Goal: Information Seeking & Learning: Check status

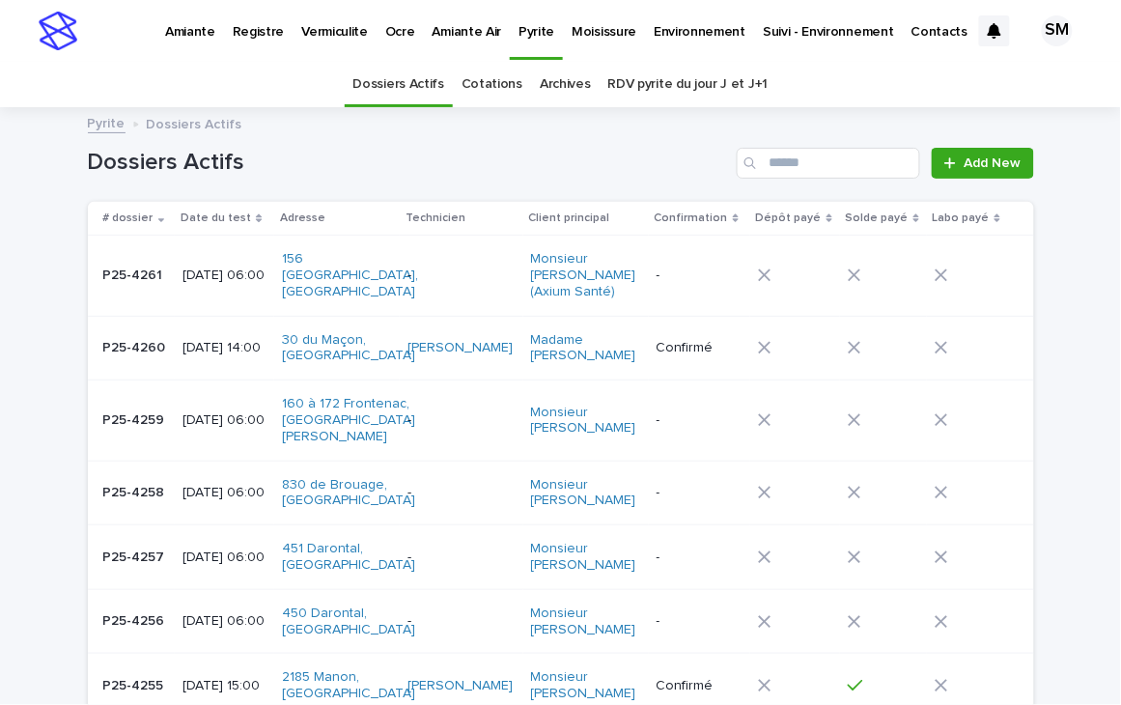
click at [654, 39] on p "Environnement" at bounding box center [700, 20] width 92 height 41
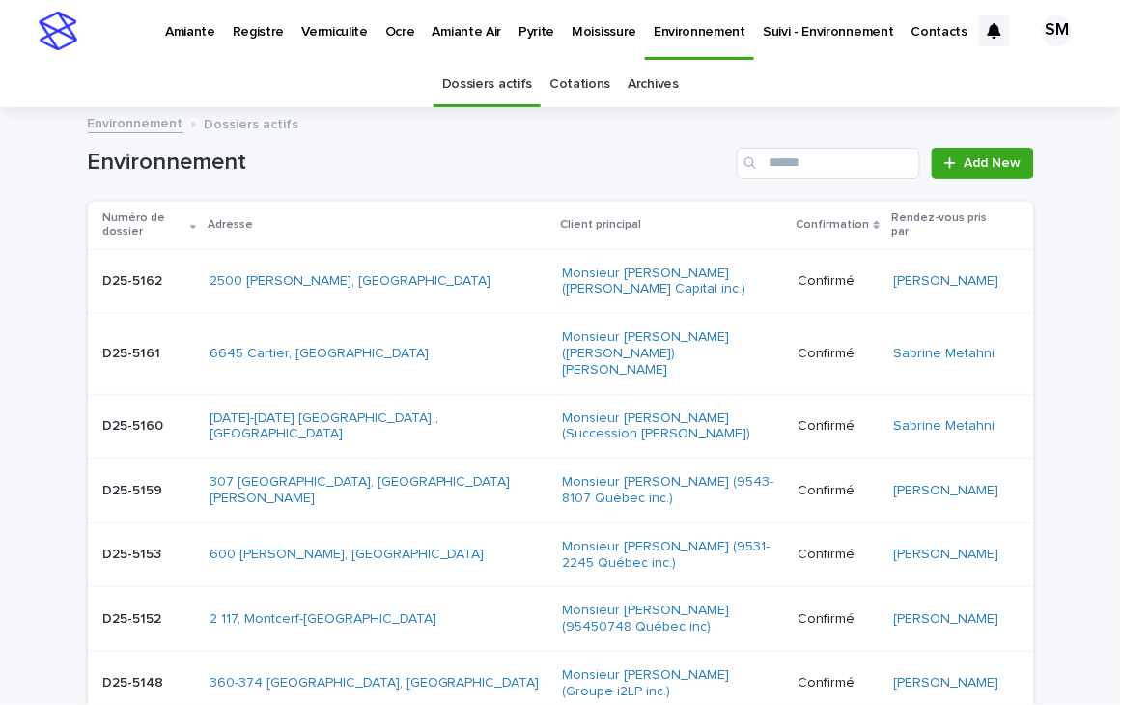
click at [805, 138] on div "Environnement Add New" at bounding box center [561, 155] width 946 height 93
click at [783, 154] on input "Search" at bounding box center [829, 163] width 184 height 31
type input "********"
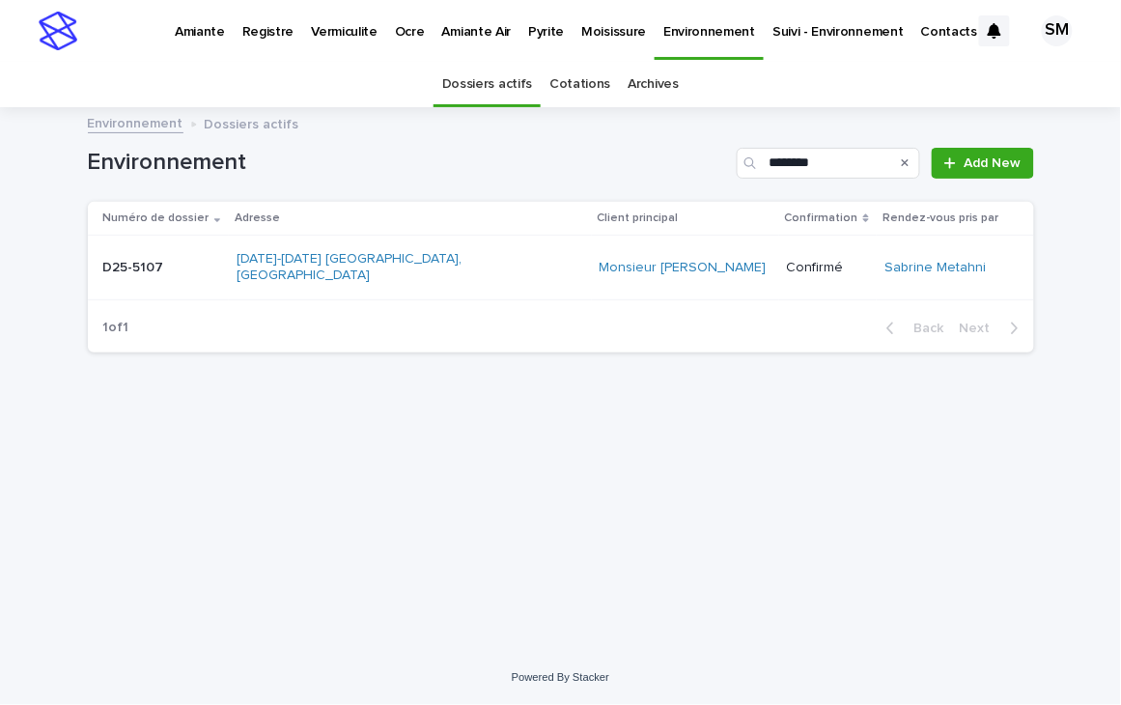
click at [151, 274] on div "D25-5107 D25-5107" at bounding box center [162, 268] width 119 height 32
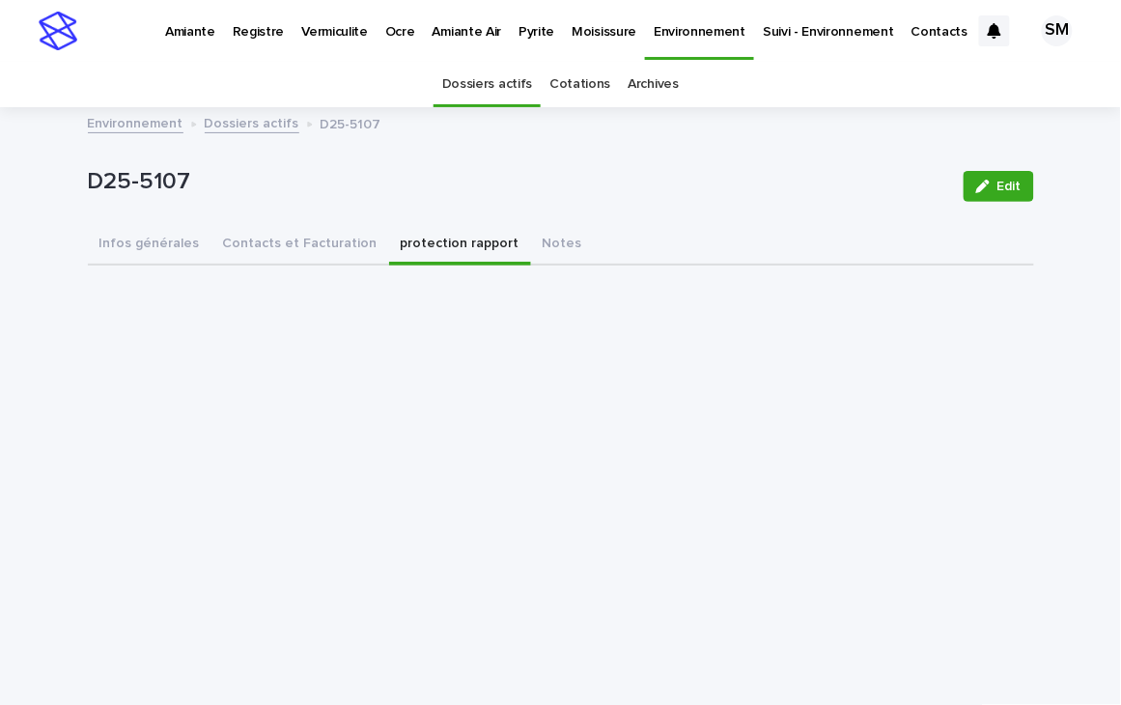
click at [389, 247] on button "protection rapport" at bounding box center [460, 245] width 142 height 41
click at [239, 244] on button "Contacts et Facturation" at bounding box center [301, 245] width 178 height 41
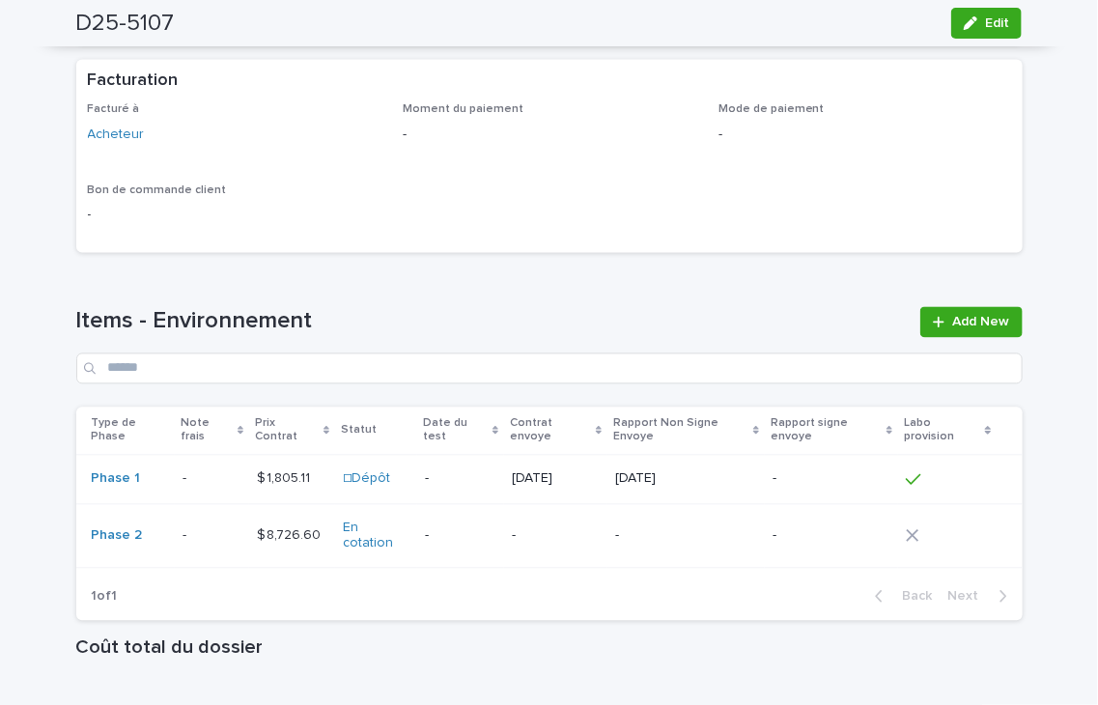
scroll to position [1244, 0]
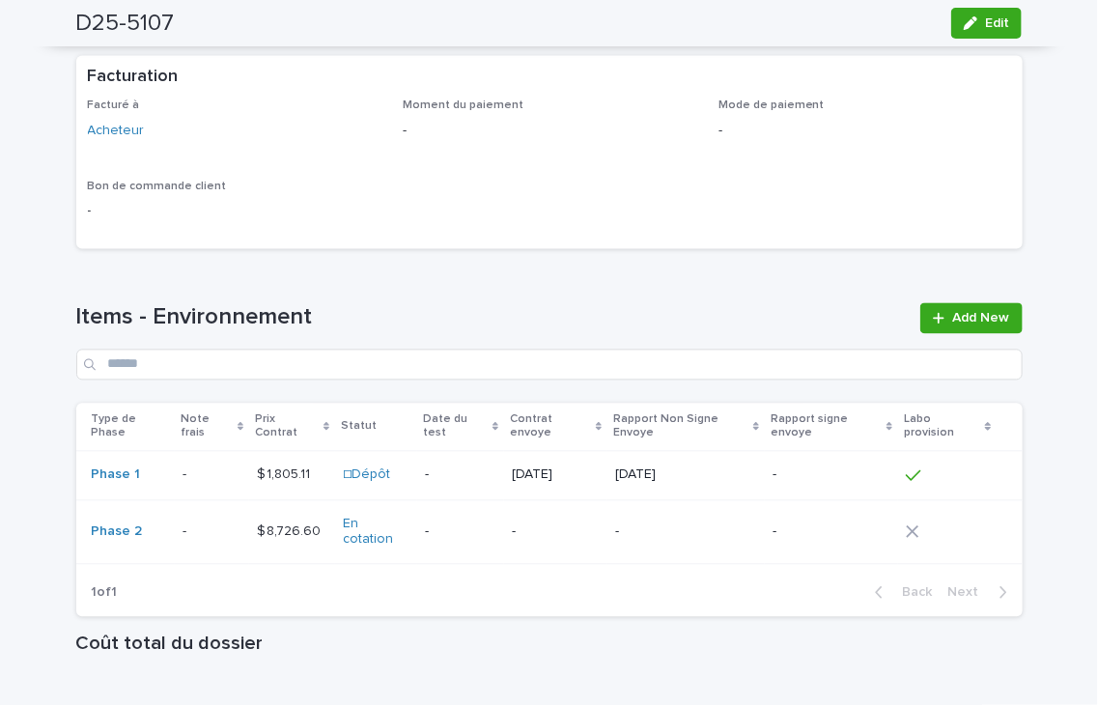
click at [175, 539] on td "- -" at bounding box center [212, 532] width 74 height 65
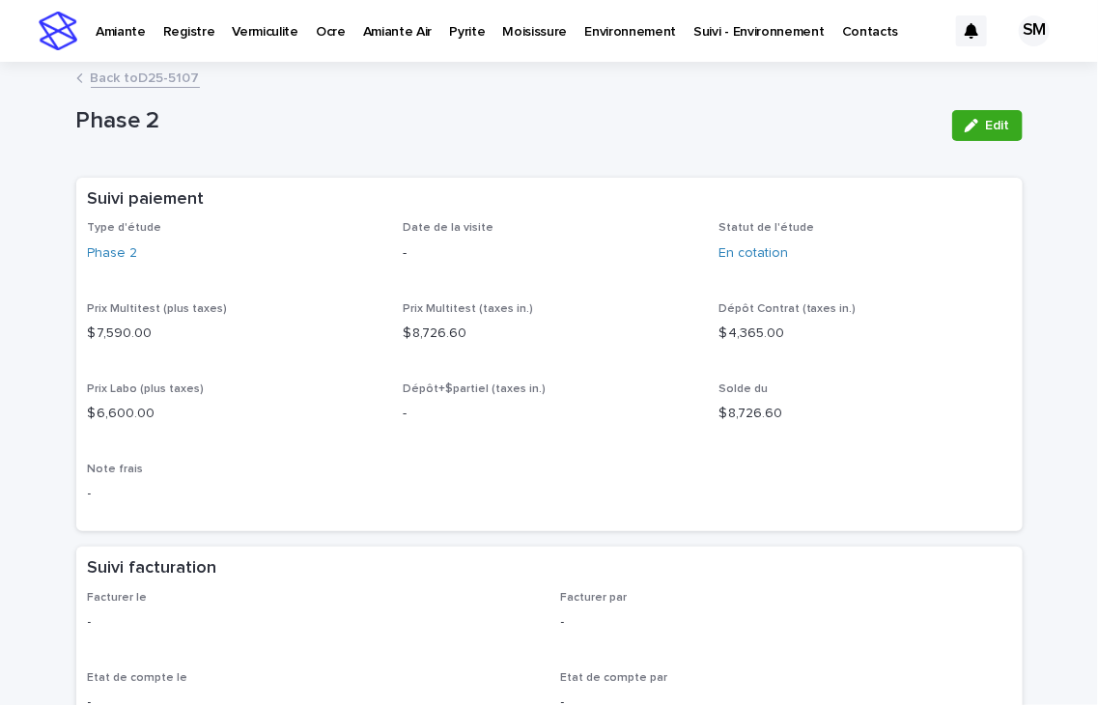
click at [120, 78] on link "Back to D25-5107" at bounding box center [145, 77] width 109 height 22
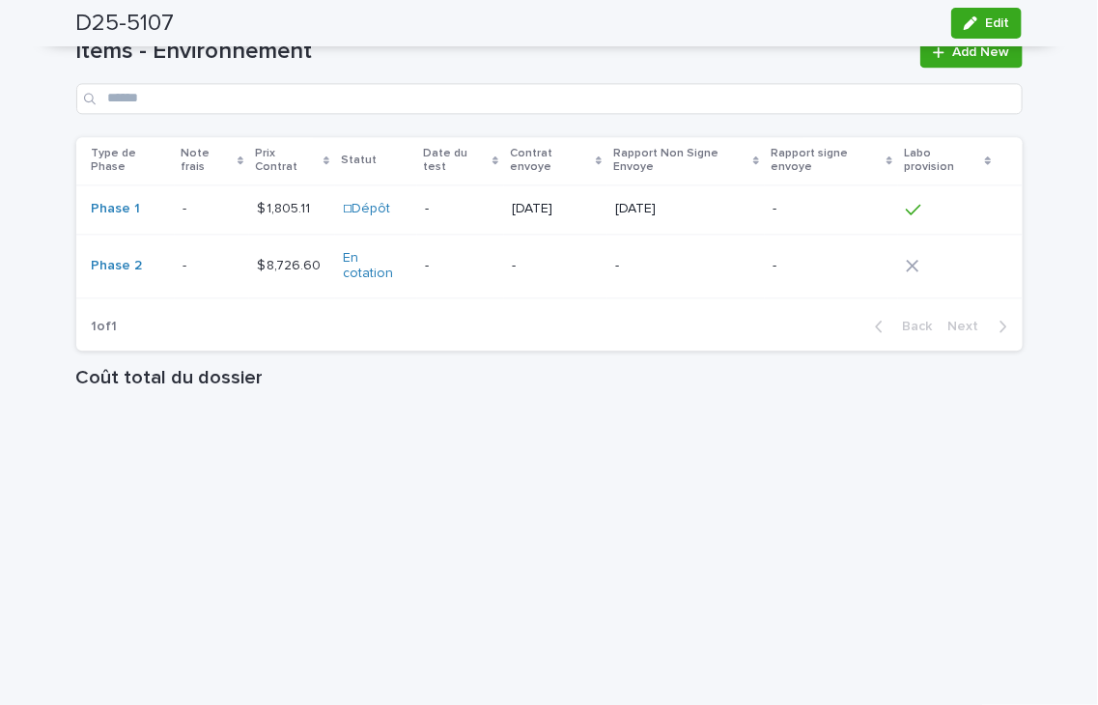
scroll to position [1529, 0]
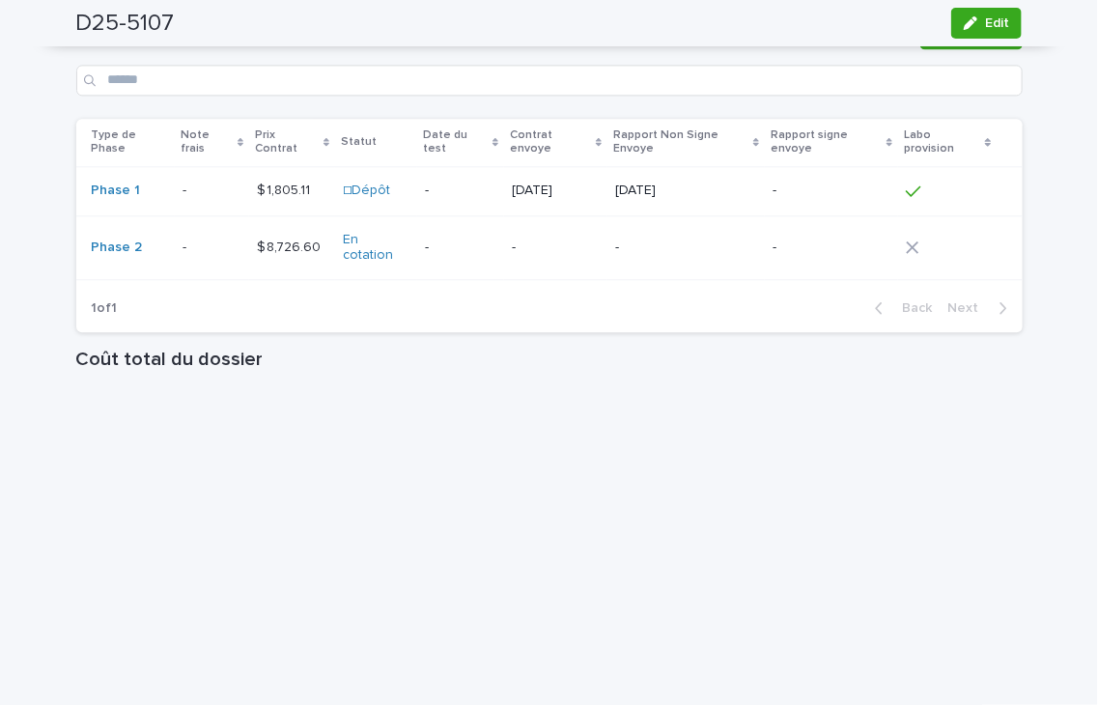
click at [183, 199] on p at bounding box center [212, 191] width 59 height 16
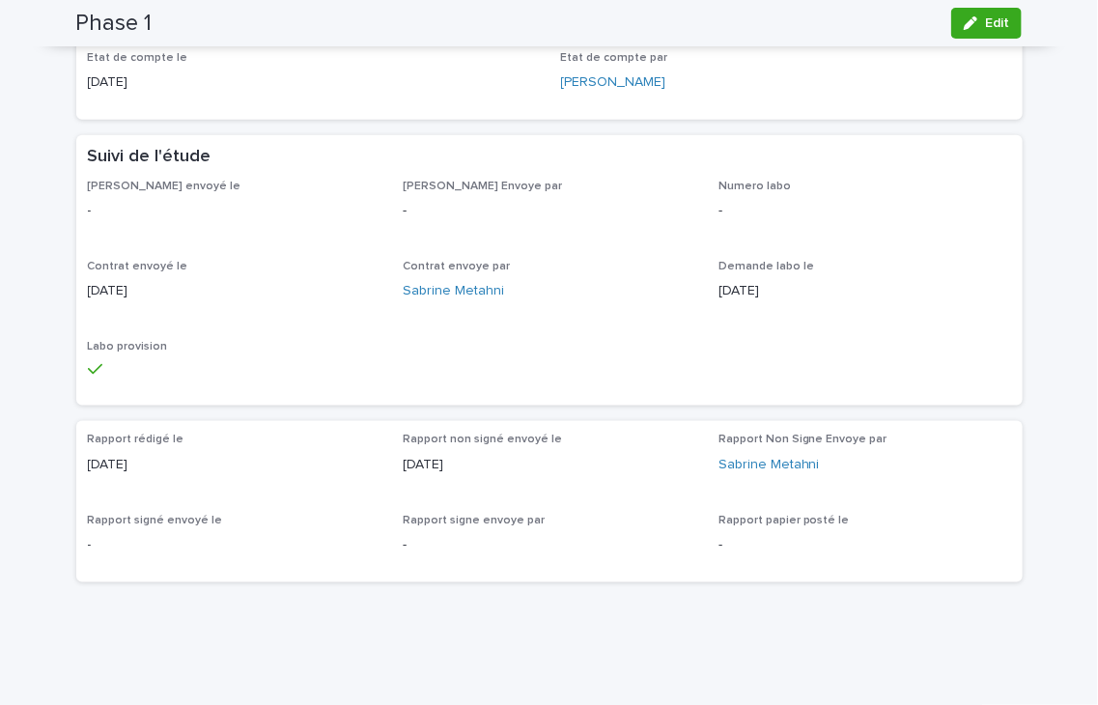
scroll to position [628, 0]
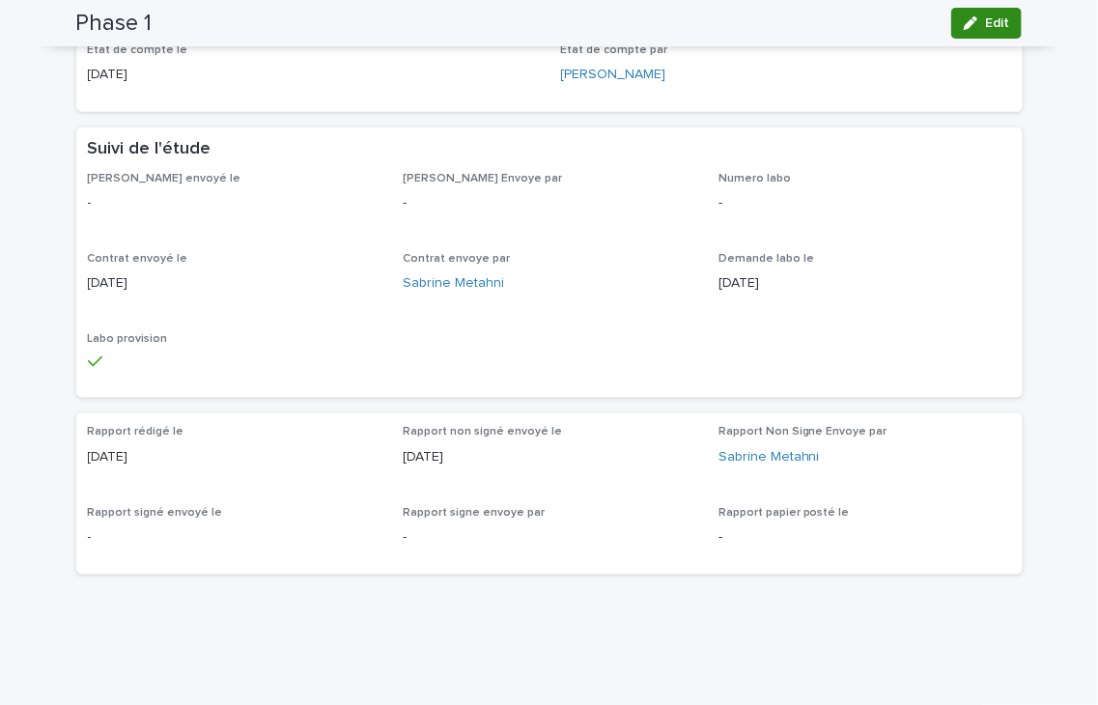
click at [973, 19] on div "button" at bounding box center [974, 23] width 21 height 14
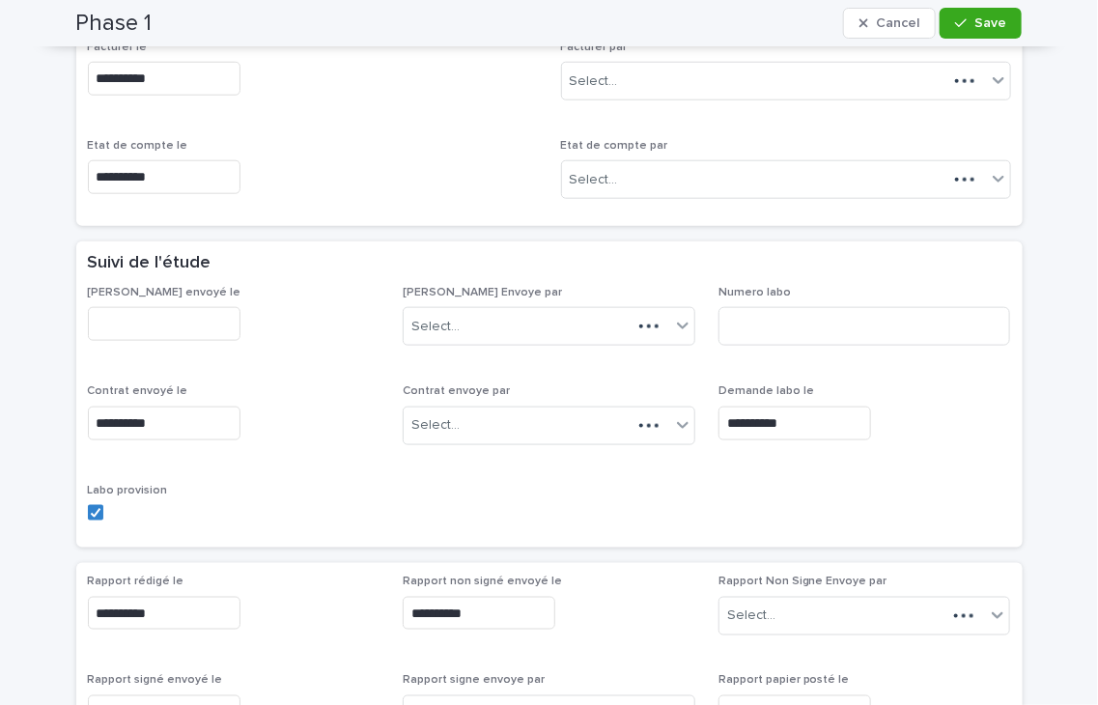
scroll to position [721, 0]
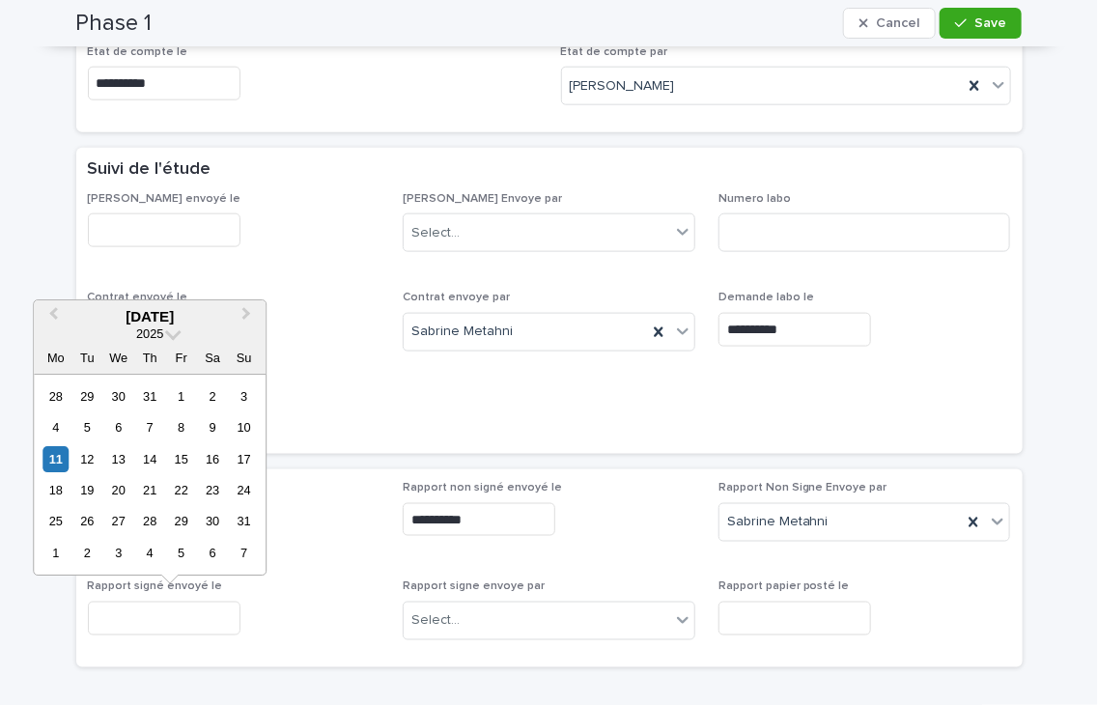
click at [136, 617] on input "text" at bounding box center [164, 619] width 153 height 34
click at [59, 460] on div "11" at bounding box center [55, 459] width 26 height 26
type input "**********"
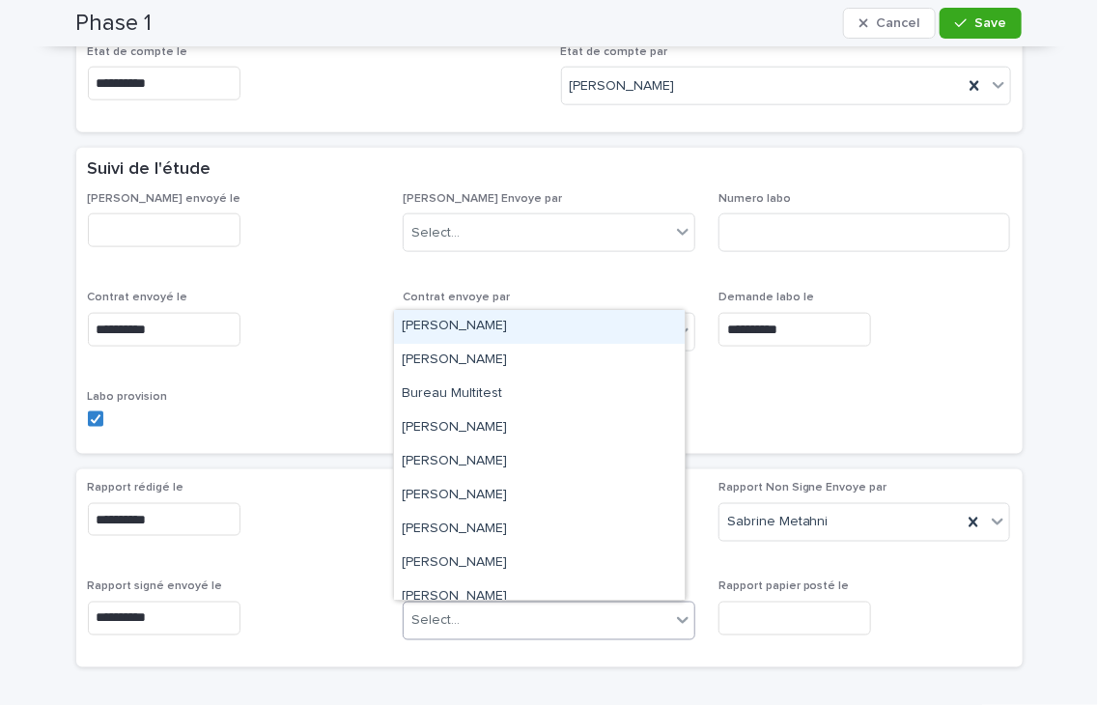
click at [586, 623] on div "Select..." at bounding box center [537, 622] width 267 height 32
type input "**"
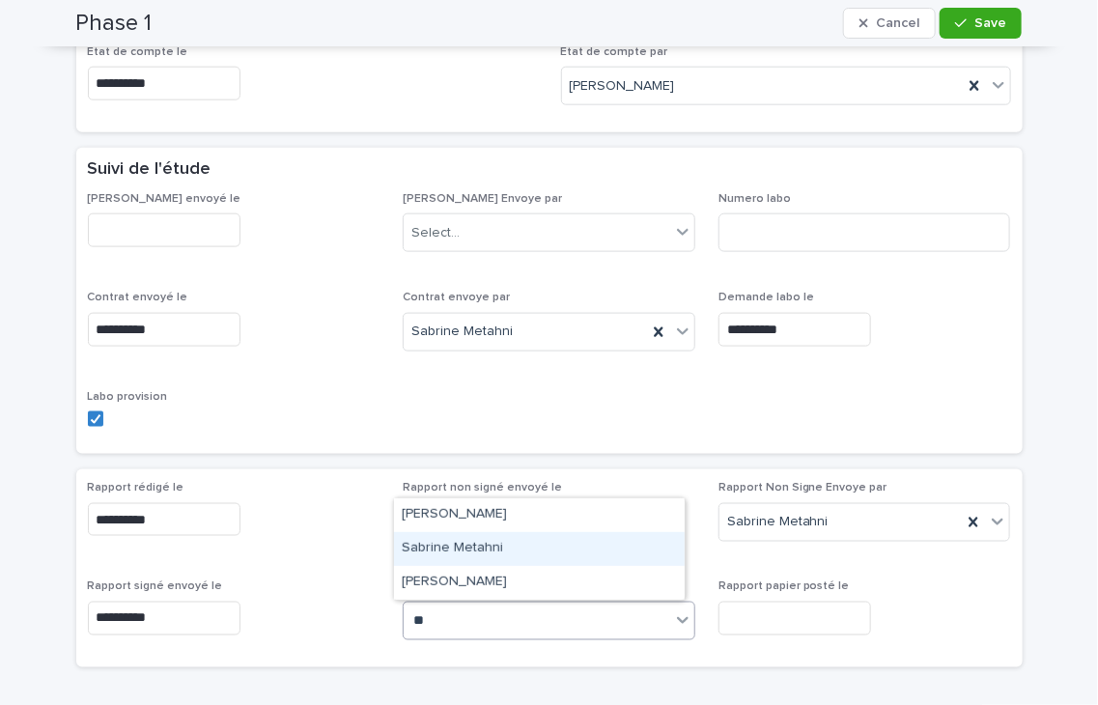
click at [467, 543] on div "Sabrine Metahni" at bounding box center [539, 549] width 291 height 34
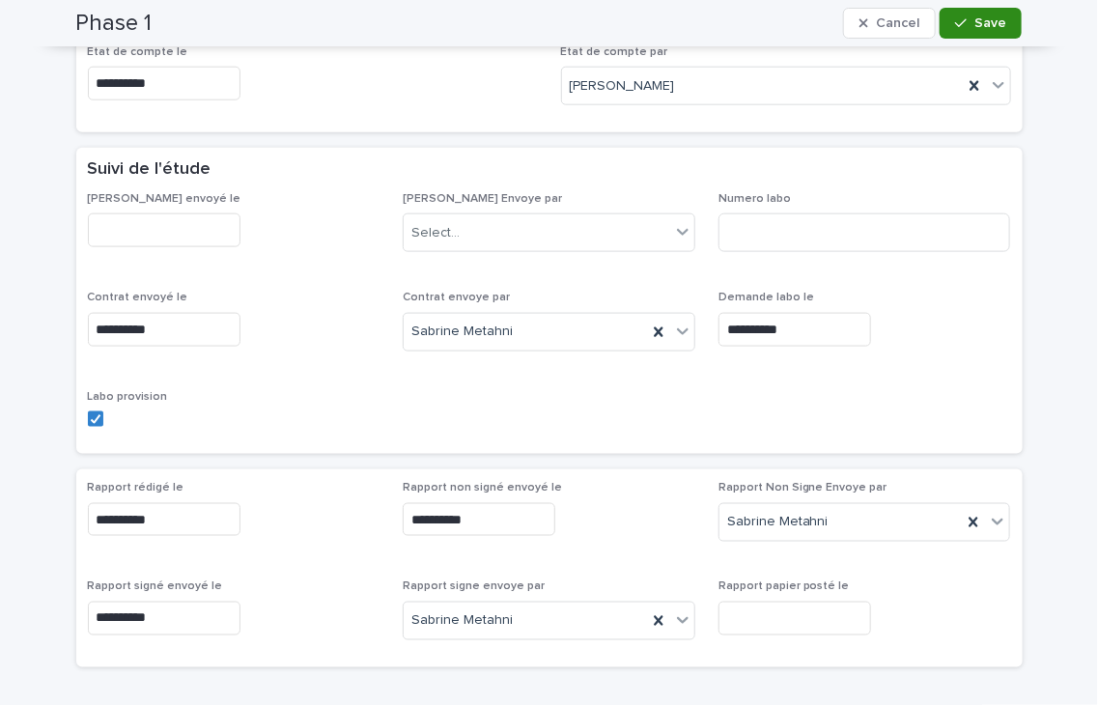
click at [966, 27] on button "Save" at bounding box center [981, 23] width 82 height 31
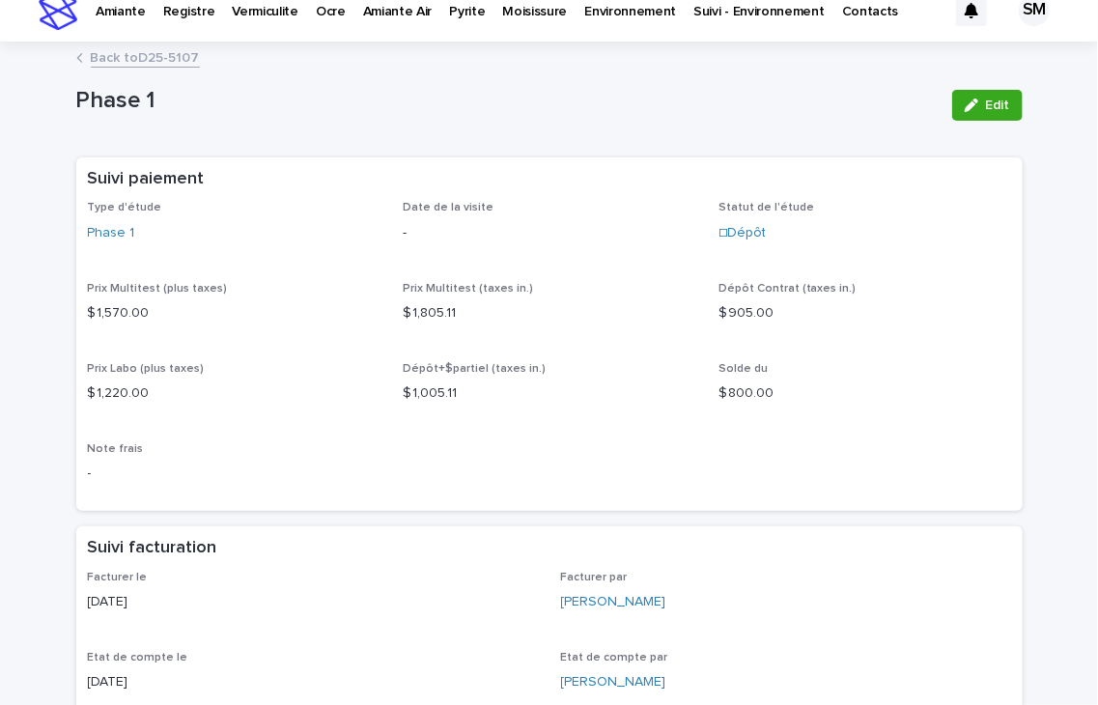
scroll to position [0, 0]
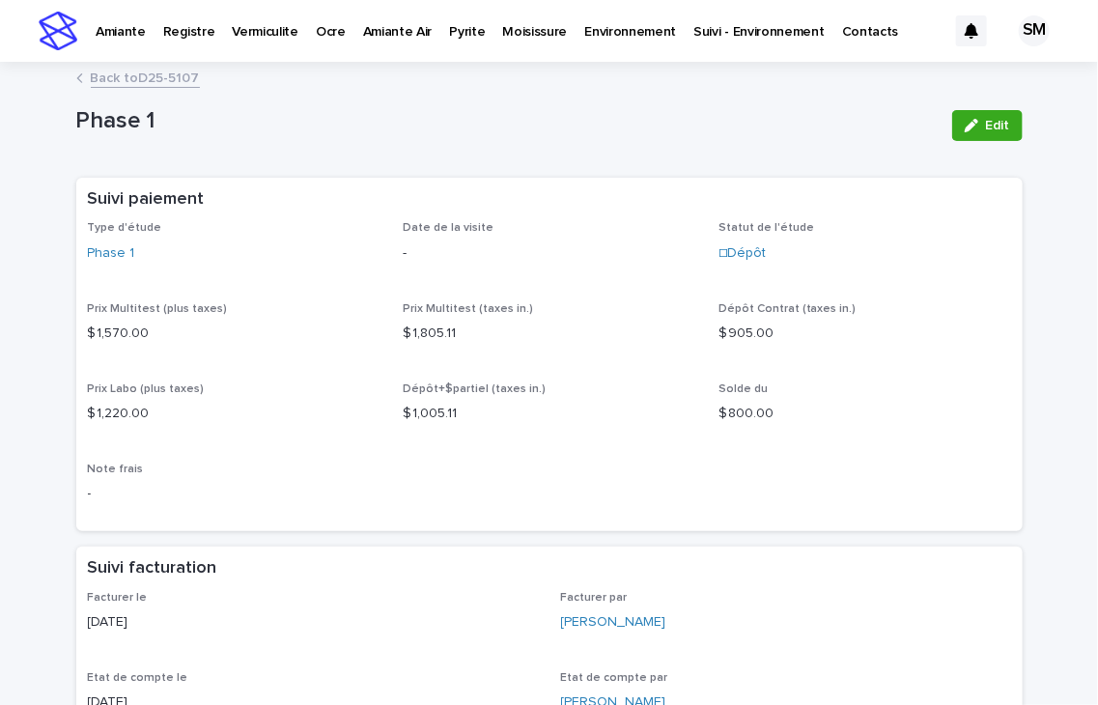
click at [162, 74] on link "Back to D25-5107" at bounding box center [145, 77] width 109 height 22
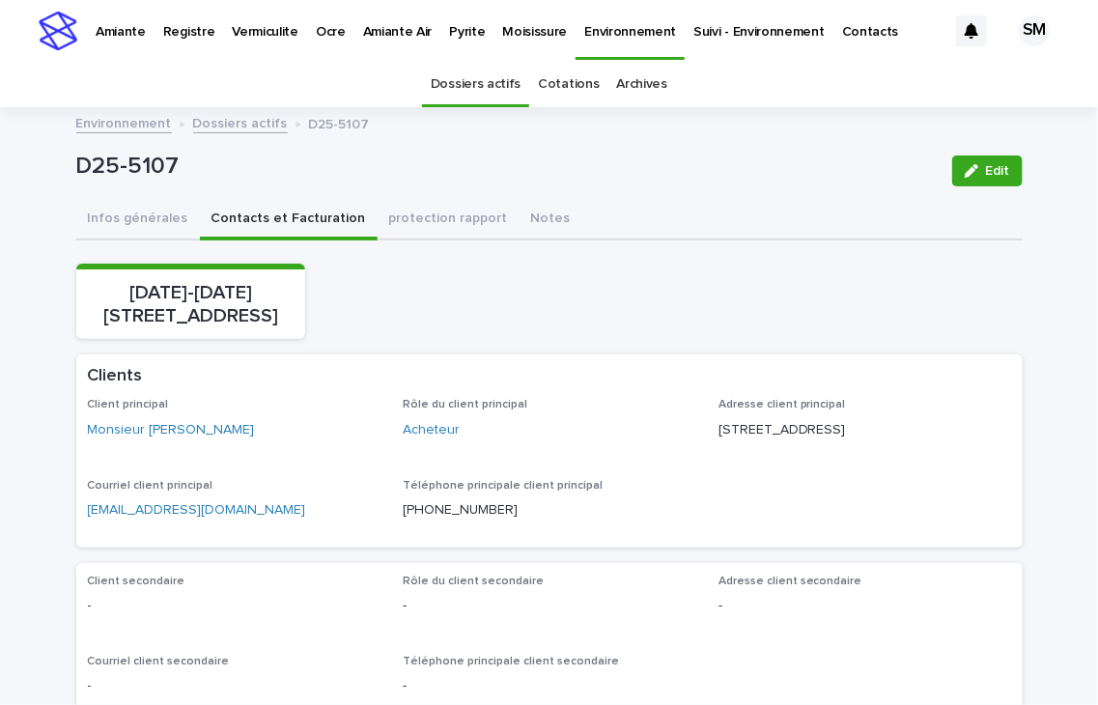
scroll to position [62, 0]
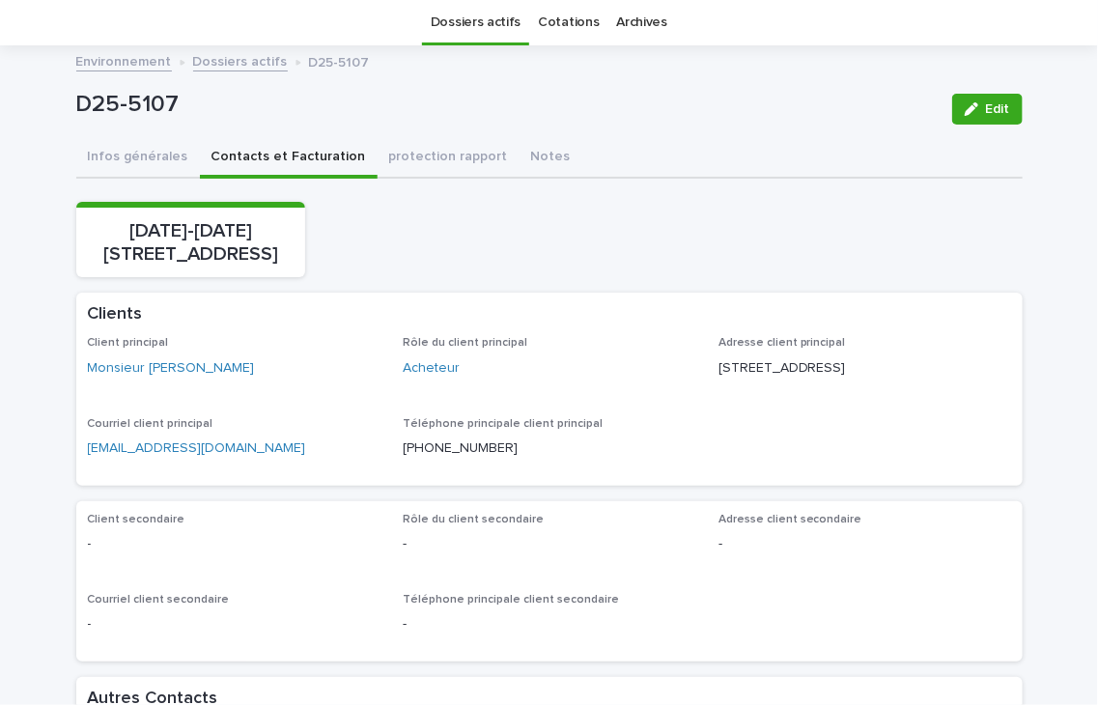
click at [857, 228] on div "1621-1625, rue Davidson, Montréal" at bounding box center [549, 239] width 946 height 75
drag, startPoint x: 857, startPoint y: 228, endPoint x: 445, endPoint y: 160, distance: 417.0
click at [215, 113] on p "D25-5107" at bounding box center [506, 105] width 861 height 28
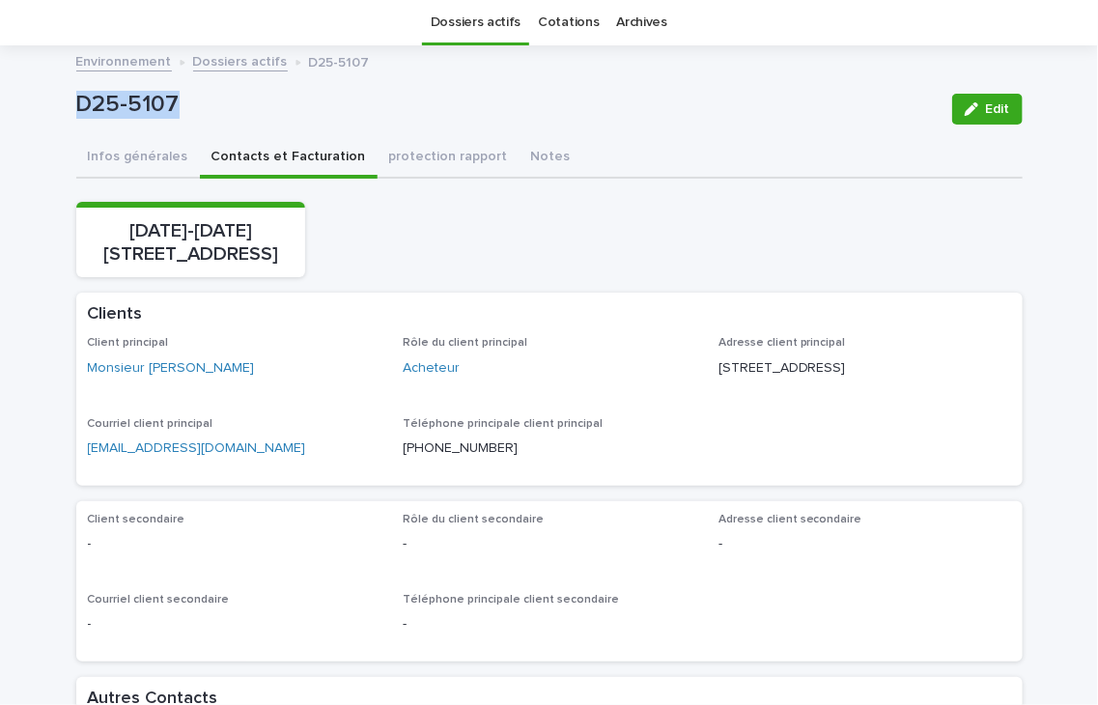
drag, startPoint x: 247, startPoint y: 99, endPoint x: 60, endPoint y: 93, distance: 187.5
copy p "D25-5107"
click at [584, 257] on div "1621-1625, rue Davidson, Montréal" at bounding box center [549, 239] width 946 height 75
drag, startPoint x: 284, startPoint y: 249, endPoint x: 63, endPoint y: 222, distance: 222.8
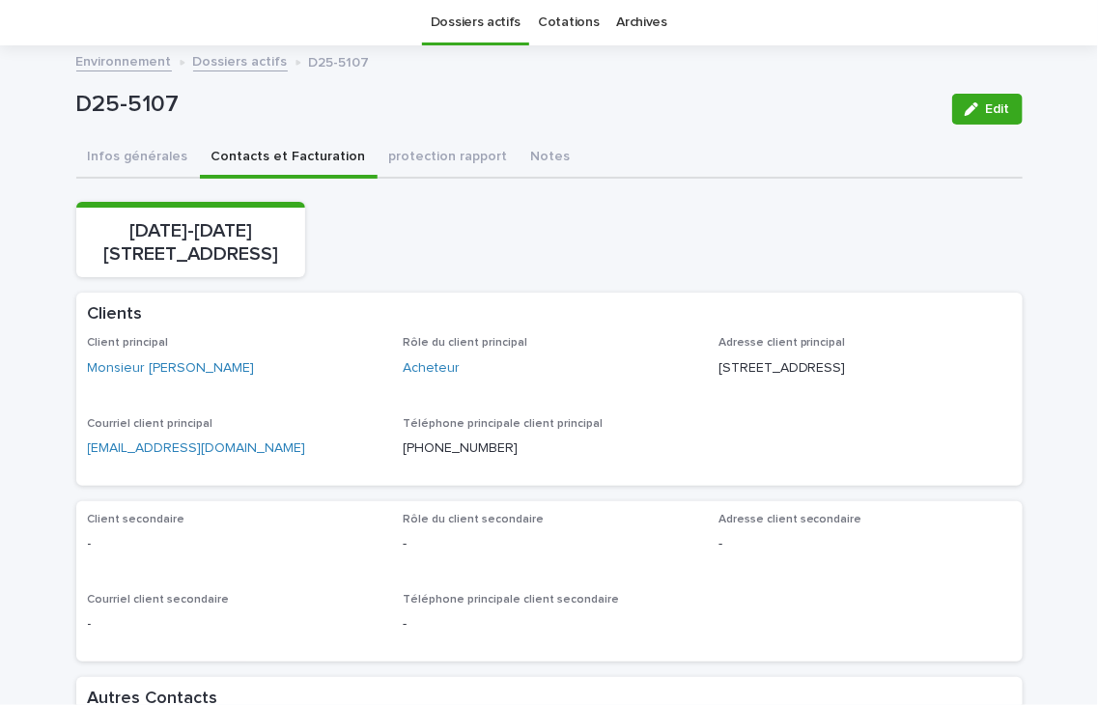
copy p "1621-1625, rue Davidson, Montréal"
click at [567, 230] on div "1621-1625, rue Davidson, Montréal" at bounding box center [549, 239] width 946 height 75
drag, startPoint x: 215, startPoint y: 484, endPoint x: 44, endPoint y: 485, distance: 171.0
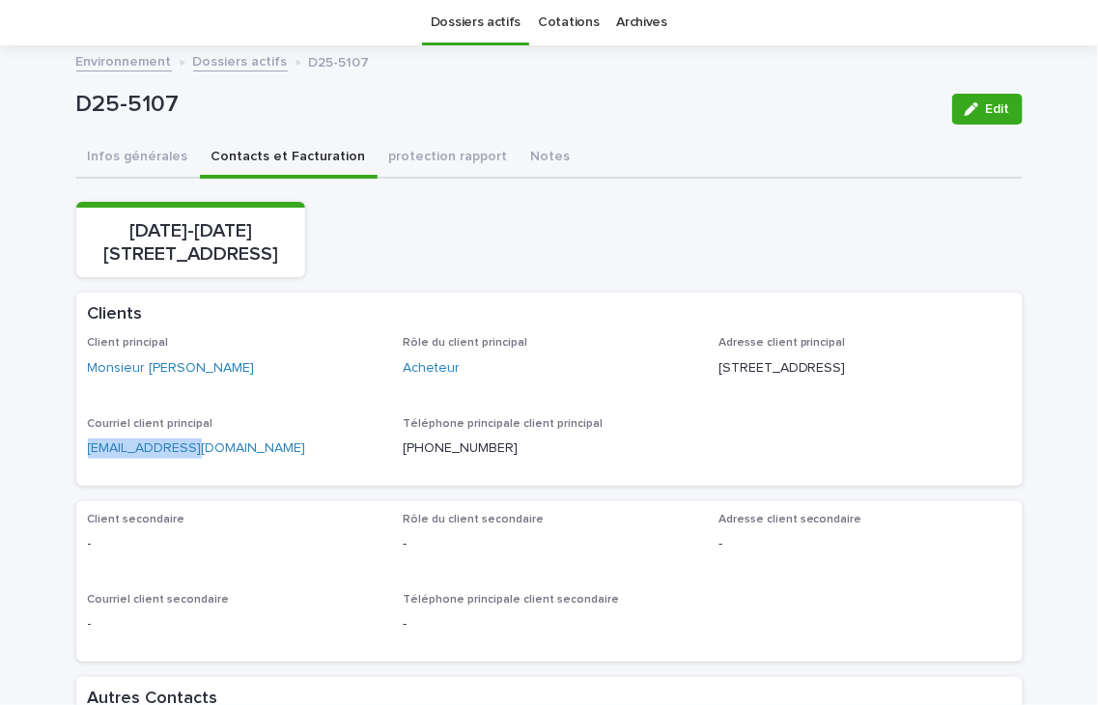
copy link "glabbe67@me.com"
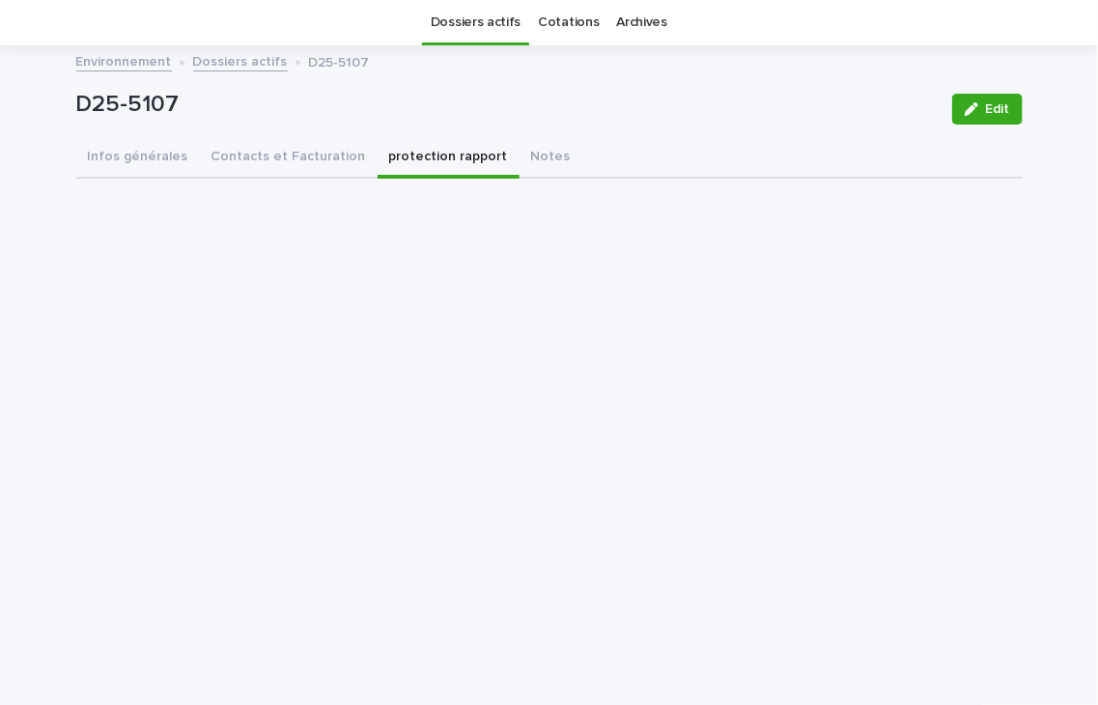
click at [404, 160] on button "protection rapport" at bounding box center [449, 158] width 142 height 41
click at [248, 159] on button "Contacts et Facturation" at bounding box center [289, 158] width 178 height 41
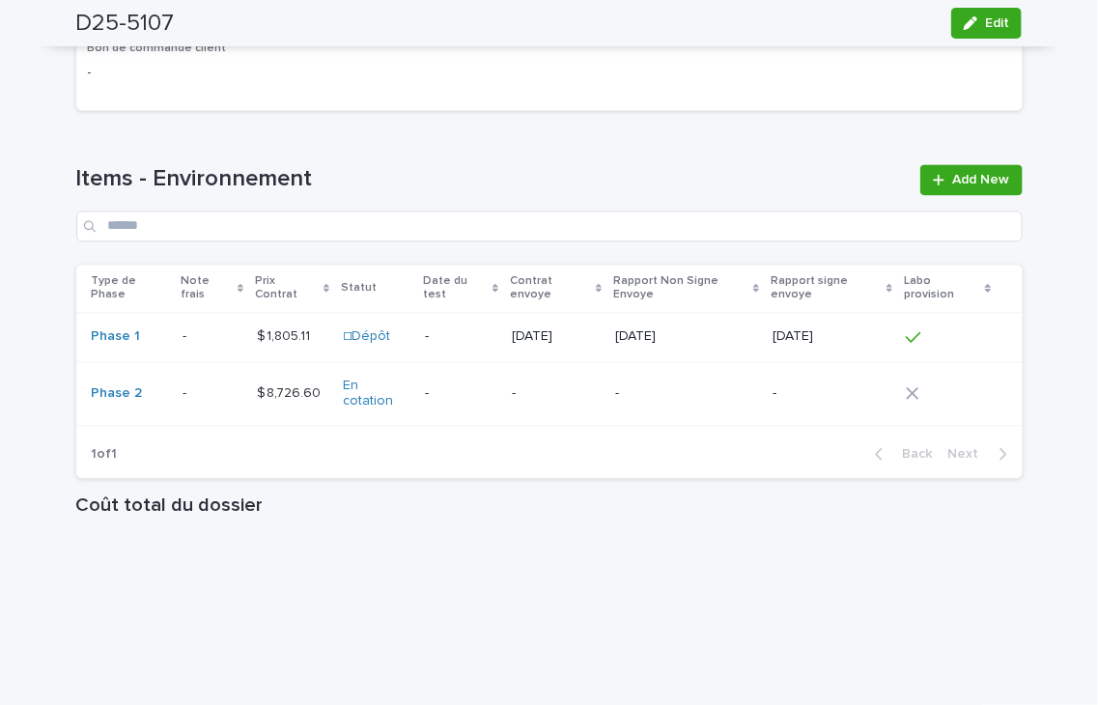
scroll to position [1361, 0]
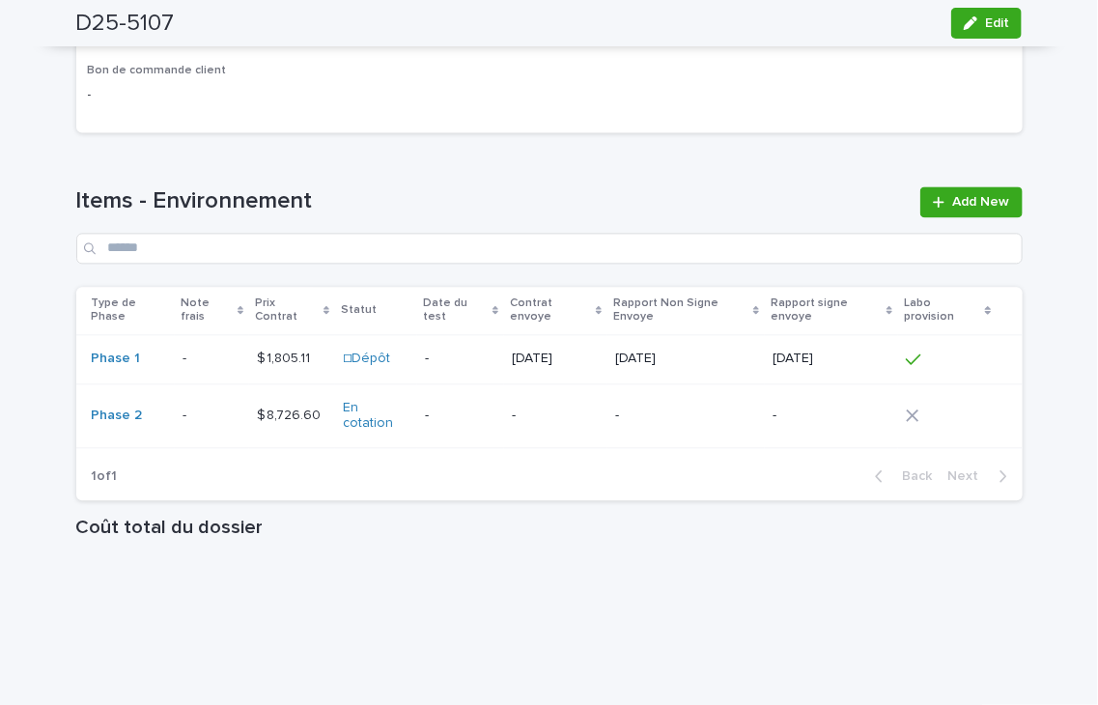
click at [197, 367] on p at bounding box center [212, 359] width 59 height 16
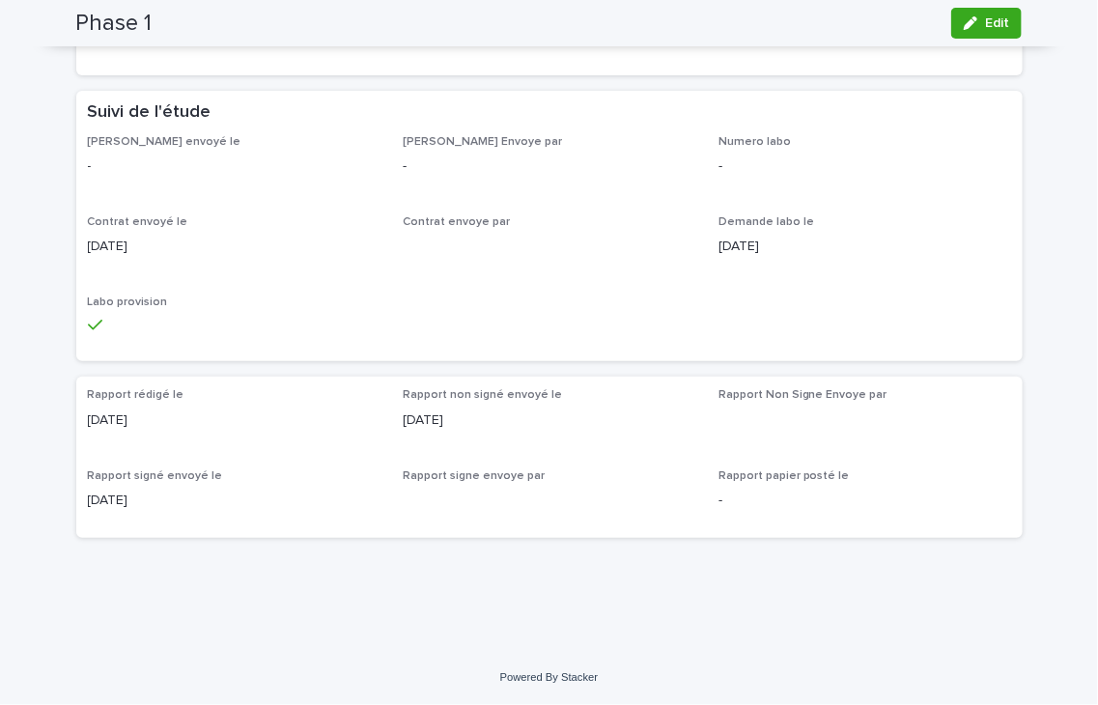
scroll to position [663, 0]
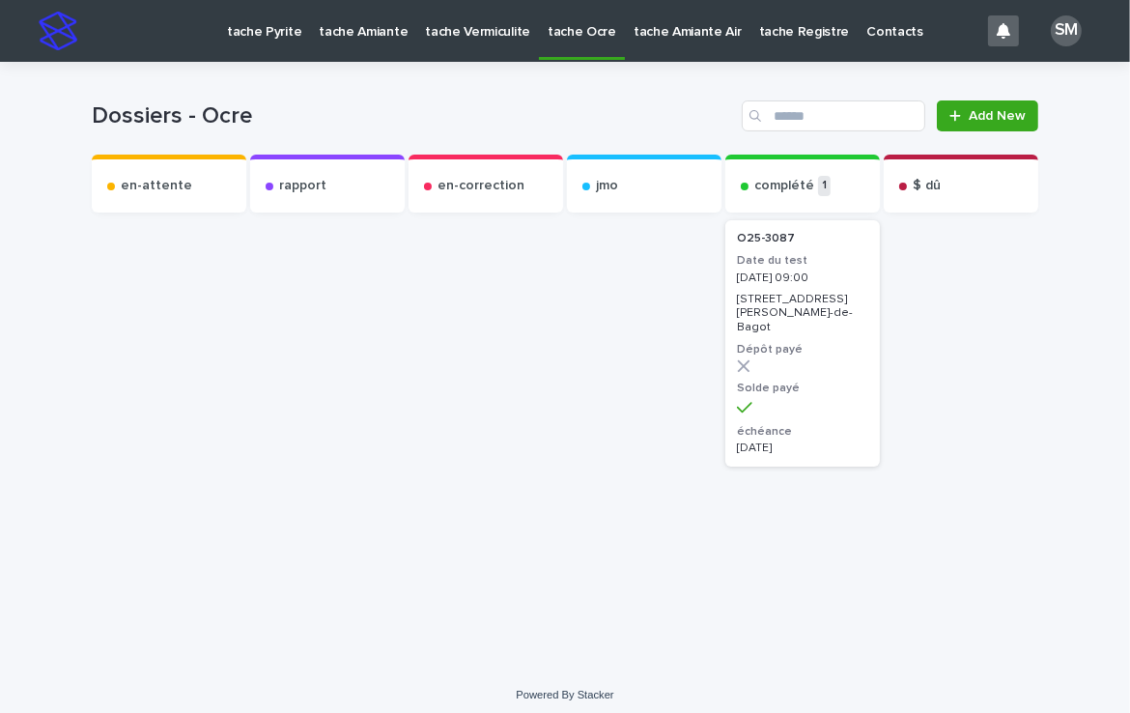
click at [255, 31] on p "tache Pyrite" at bounding box center [264, 20] width 74 height 41
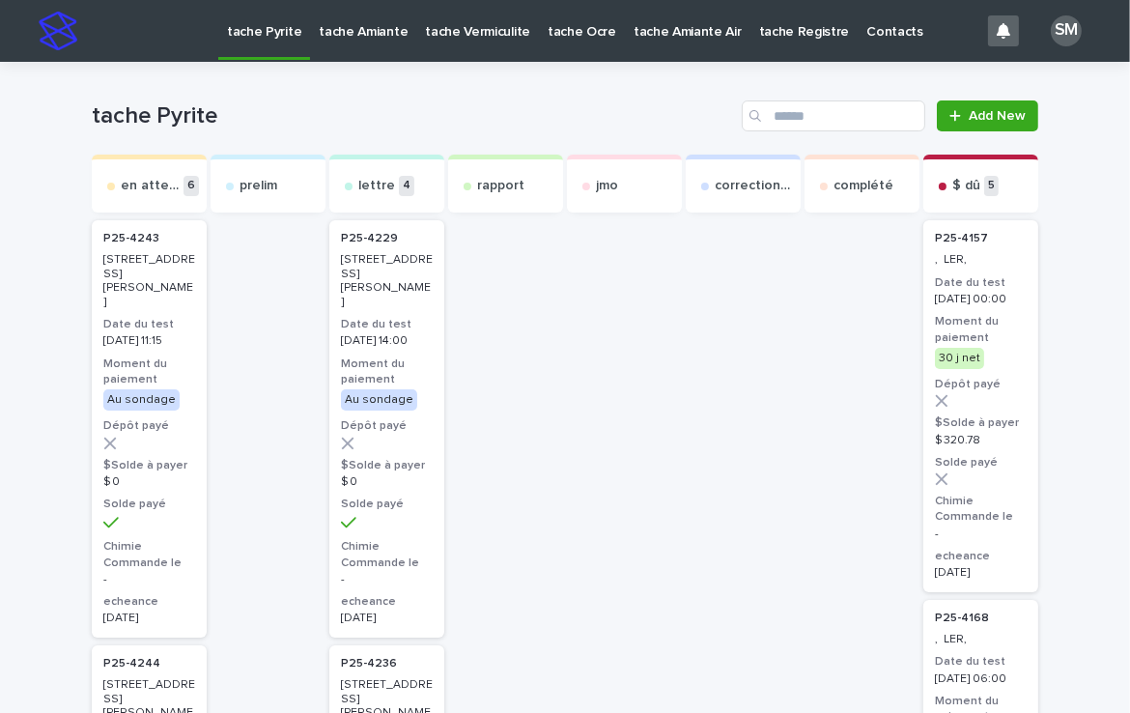
click at [330, 31] on p "tache Amiante" at bounding box center [363, 20] width 89 height 41
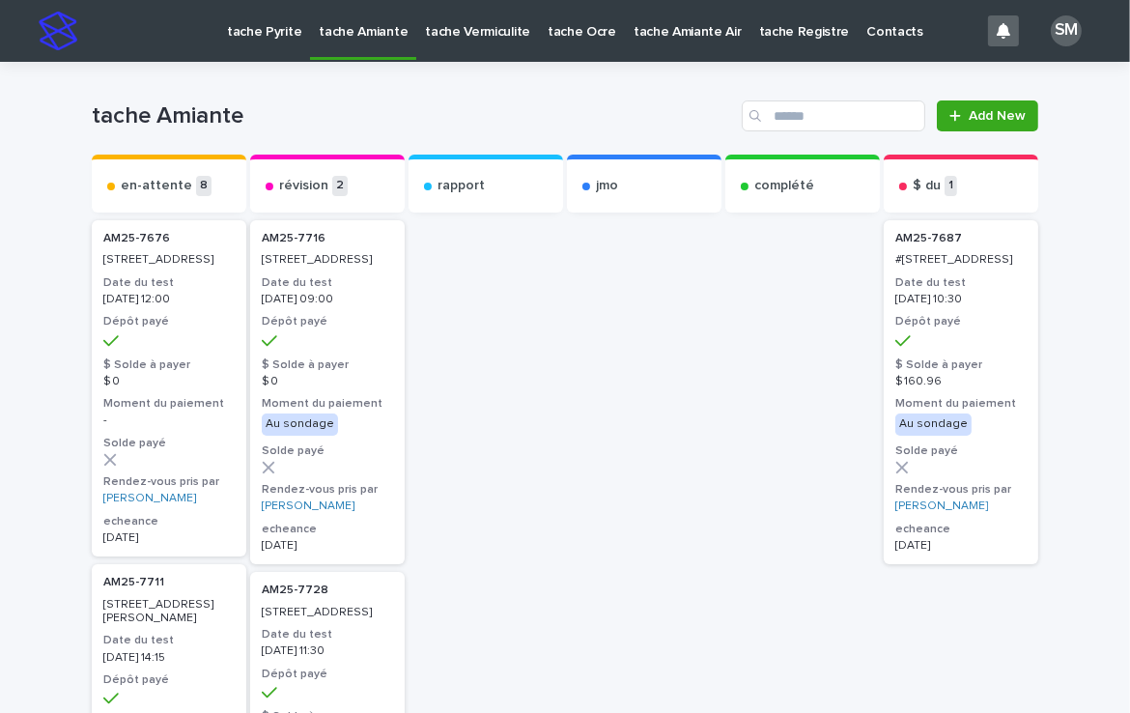
click at [240, 36] on p "tache Pyrite" at bounding box center [264, 20] width 74 height 41
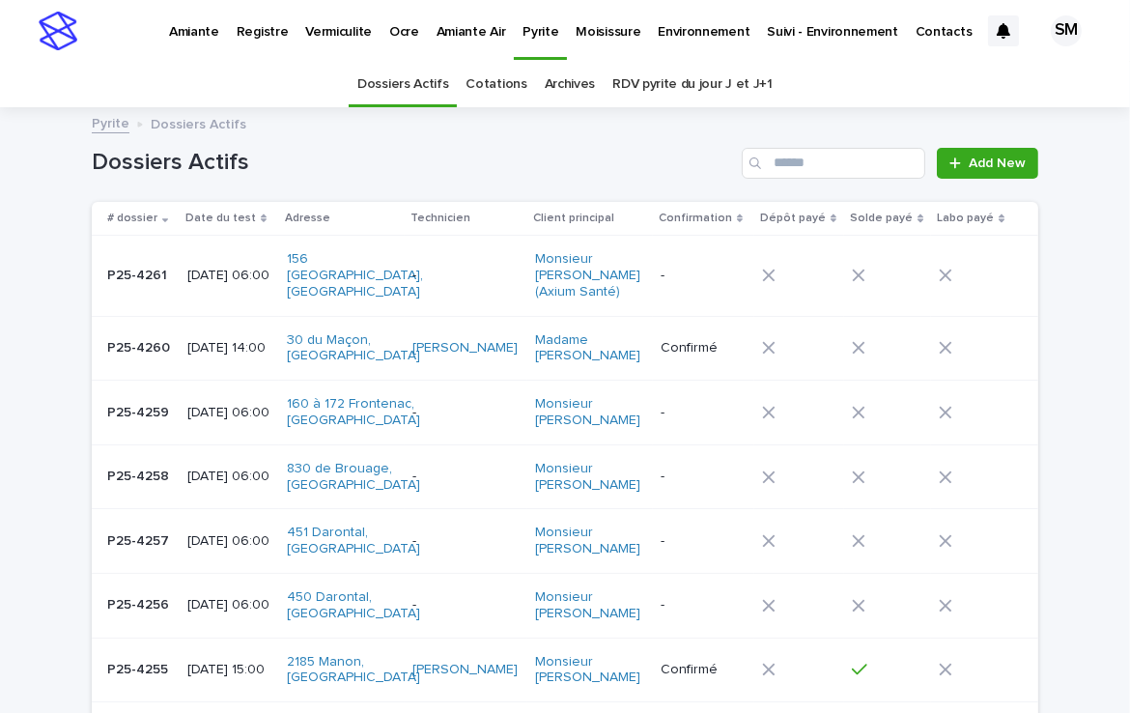
click at [695, 24] on p "Environnement" at bounding box center [704, 20] width 92 height 41
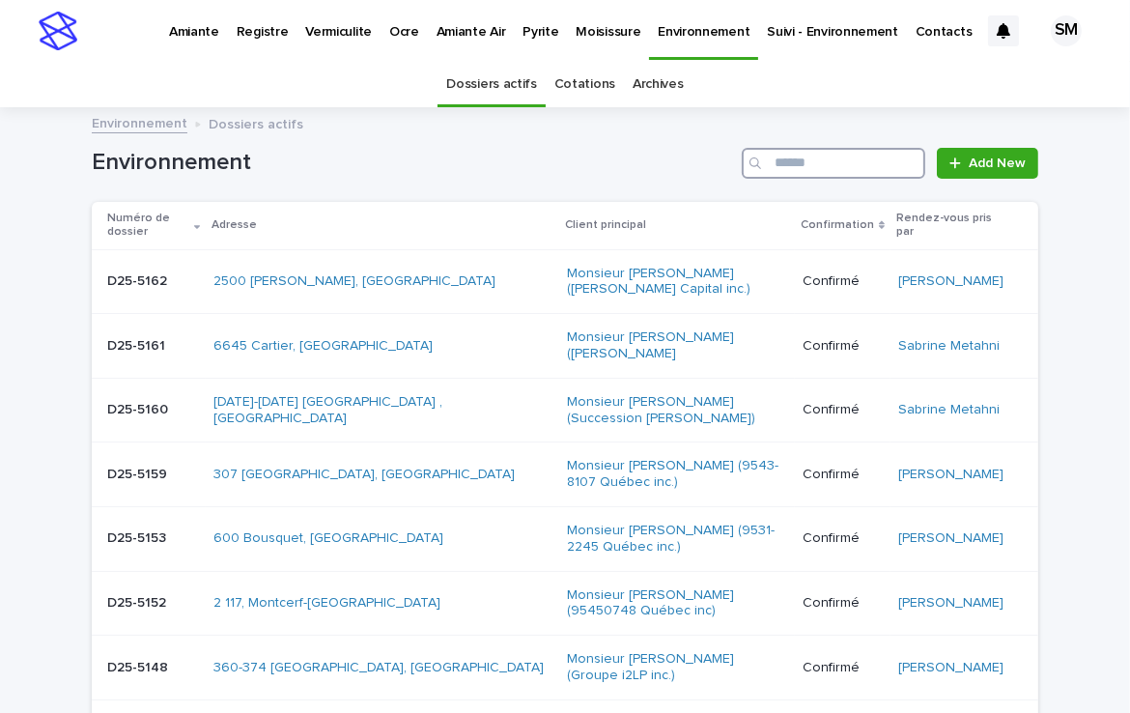
click at [797, 164] on input "Search" at bounding box center [834, 163] width 184 height 31
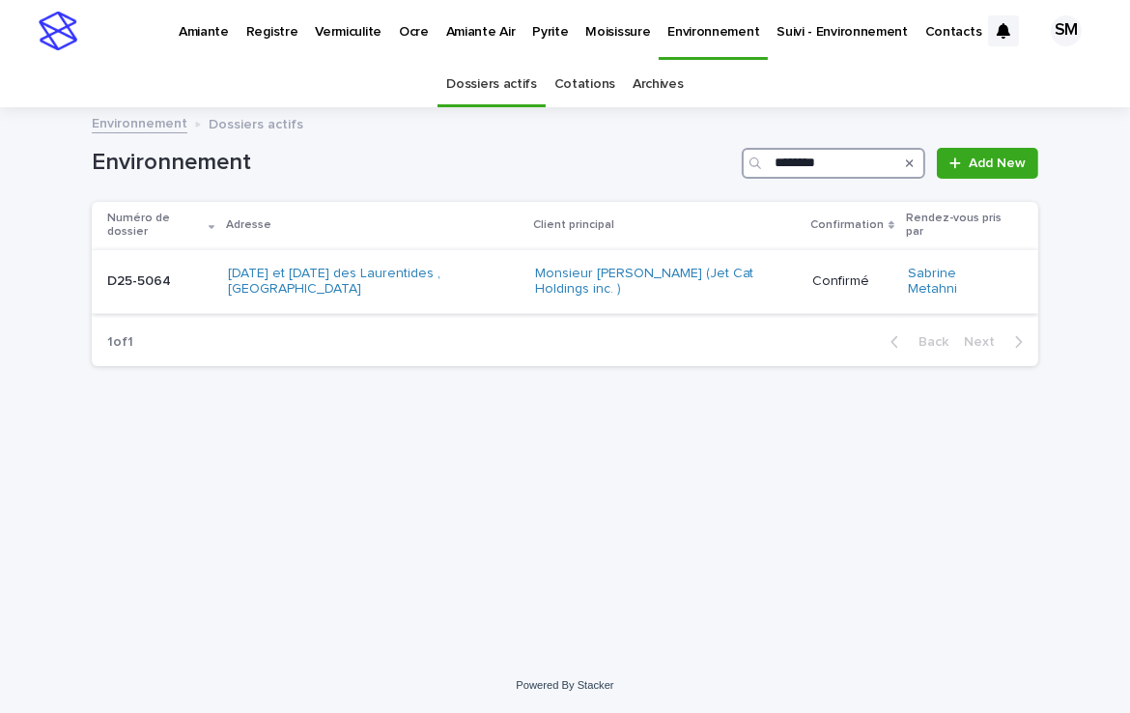
type input "********"
click at [124, 271] on div "D25-5064 D25-5064" at bounding box center [159, 282] width 105 height 32
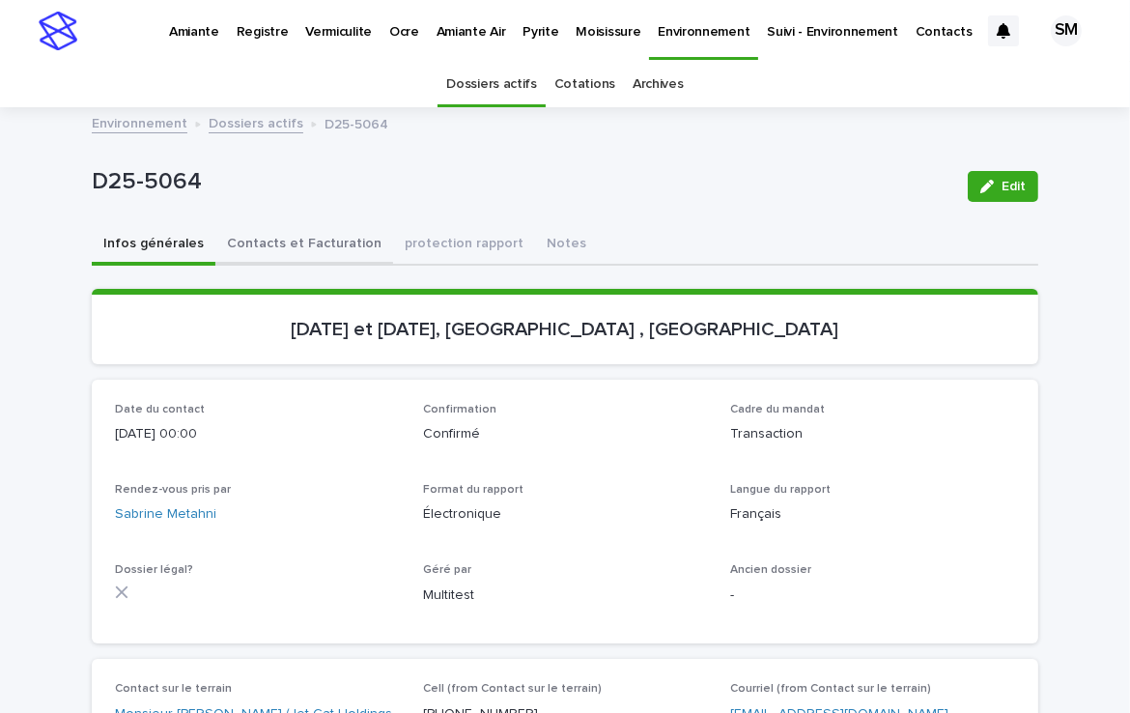
click at [283, 252] on button "Contacts et Facturation" at bounding box center [304, 245] width 178 height 41
